Goal: Find specific fact: Find contact information

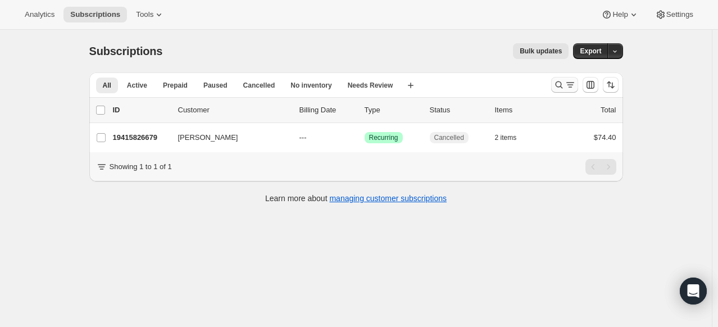
click at [557, 87] on icon "Search and filter results" at bounding box center [558, 84] width 11 height 11
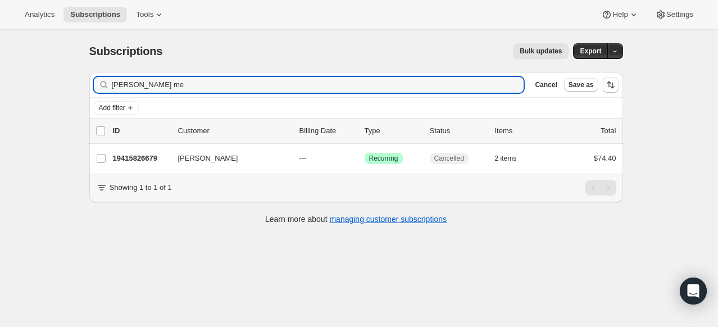
drag, startPoint x: 158, startPoint y: 87, endPoint x: 66, endPoint y: 86, distance: 92.1
click at [66, 86] on div "Subscriptions. This page is ready Subscriptions Bulk updates More actions Bulk …" at bounding box center [355, 193] width 711 height 327
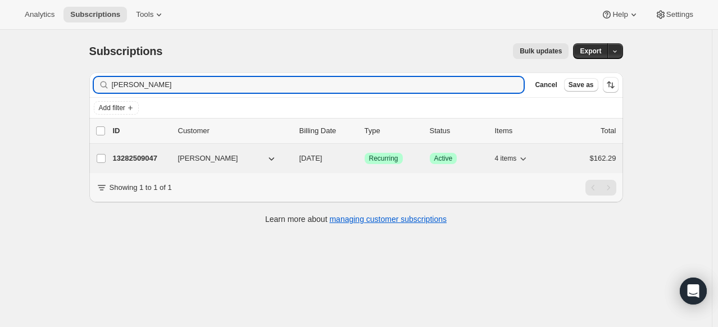
type input "[PERSON_NAME]"
click at [165, 151] on div "13282509047 [PERSON_NAME] [DATE] Success Recurring Success Active 4 items $162.…" at bounding box center [364, 158] width 503 height 16
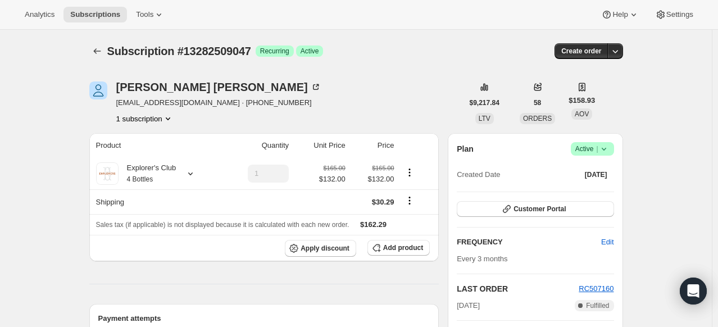
scroll to position [56, 0]
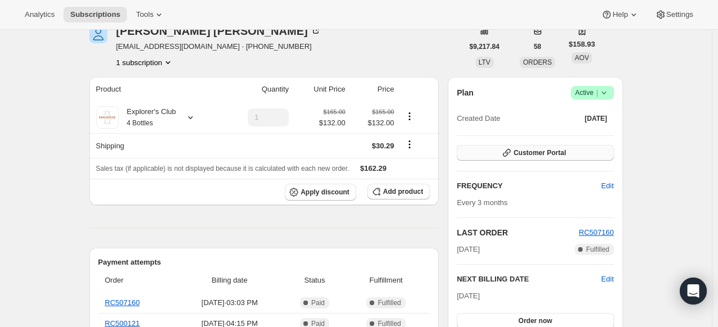
click at [564, 156] on span "Customer Portal" at bounding box center [539, 152] width 52 height 9
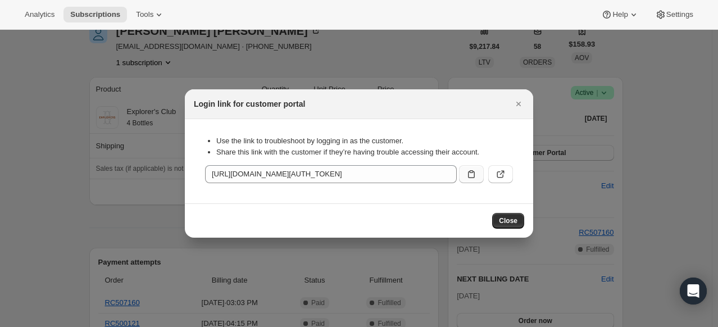
click at [467, 175] on icon ":r43:" at bounding box center [471, 173] width 11 height 11
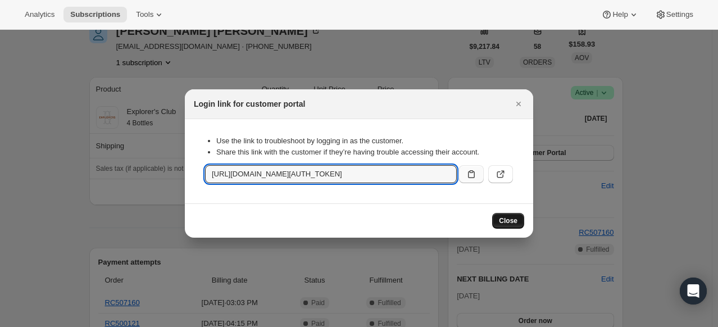
click at [514, 224] on span "Close" at bounding box center [508, 220] width 19 height 9
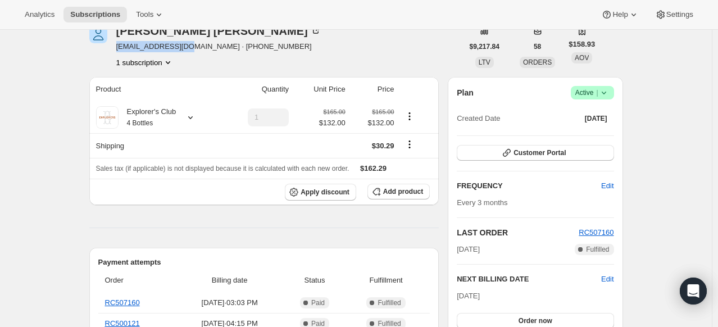
drag, startPoint x: 186, startPoint y: 44, endPoint x: 120, endPoint y: 49, distance: 66.5
click at [120, 49] on span "[EMAIL_ADDRESS][DOMAIN_NAME] · [PHONE_NUMBER]" at bounding box center [218, 46] width 205 height 11
copy span "[EMAIL_ADDRESS][DOMAIN_NAME]"
